Goal: Information Seeking & Learning: Learn about a topic

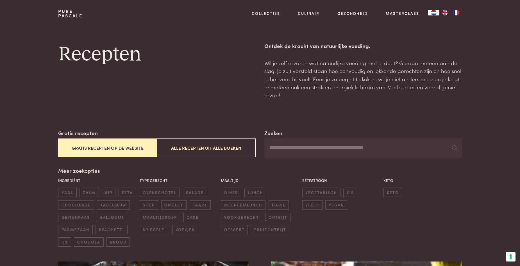
click at [281, 149] on input "Zoeken" at bounding box center [362, 148] width 197 height 19
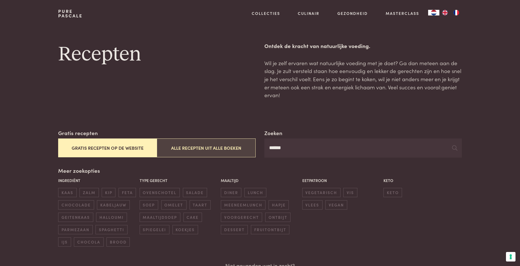
type input "******"
click at [227, 143] on button "Alle recepten uit alle boeken" at bounding box center [206, 148] width 99 height 19
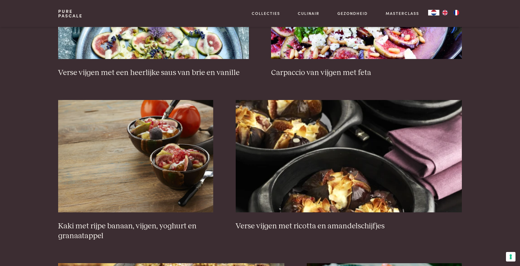
scroll to position [320, 0]
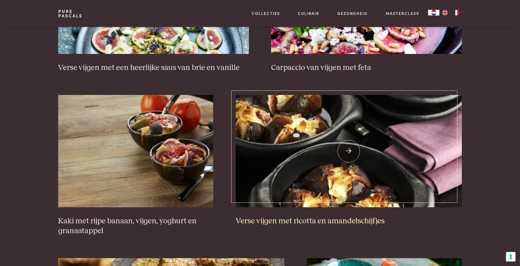
click at [350, 188] on img at bounding box center [349, 151] width 226 height 112
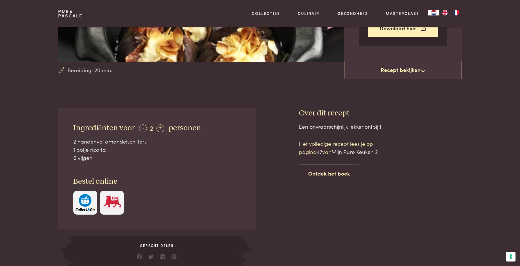
scroll to position [169, 0]
